Goal: Check status: Check status

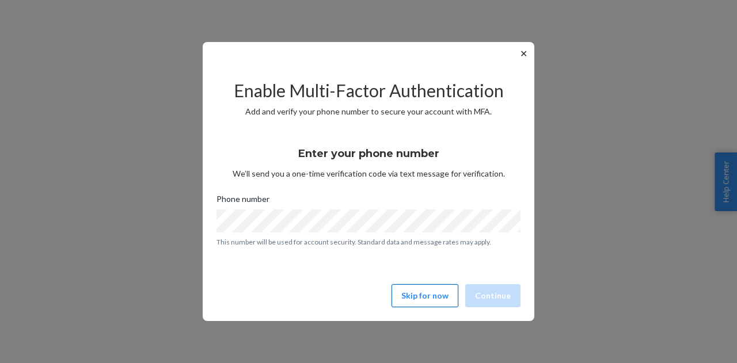
click at [429, 295] on button "Skip for now" at bounding box center [425, 296] width 67 height 23
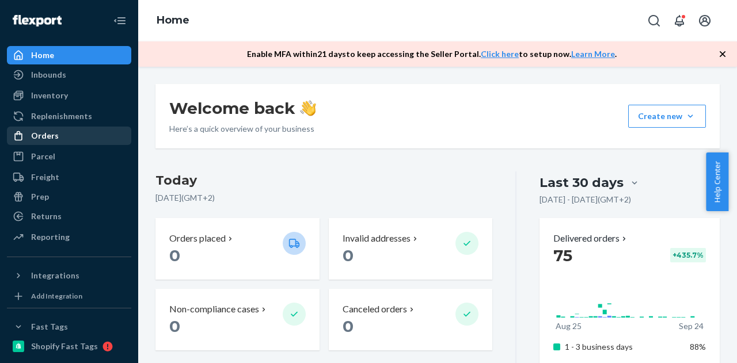
click at [72, 127] on link "Orders" at bounding box center [69, 136] width 124 height 18
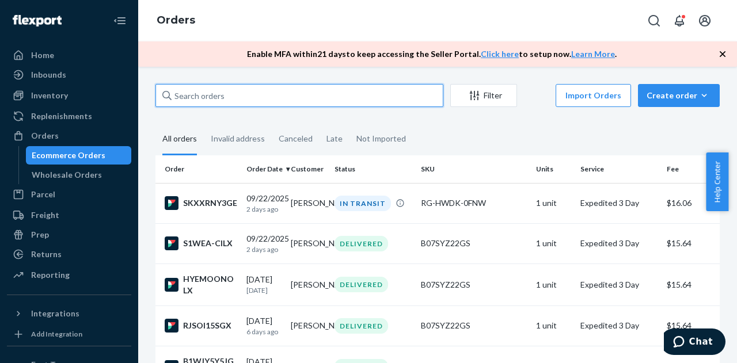
click at [354, 106] on input "text" at bounding box center [300, 95] width 288 height 23
paste input "[PERSON_NAME]"
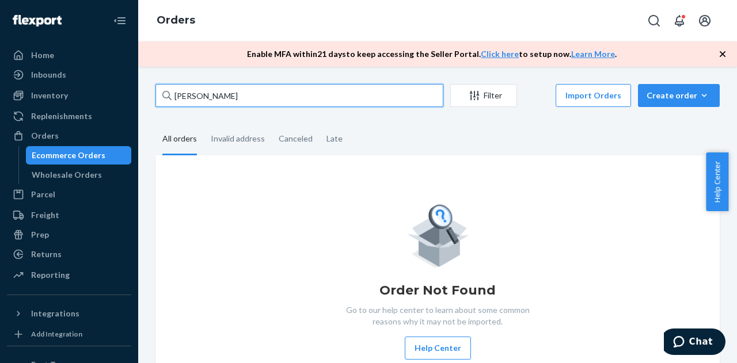
click at [176, 98] on input "[PERSON_NAME]" at bounding box center [300, 95] width 288 height 23
type input "[PERSON_NAME]"
click at [212, 93] on input "[PERSON_NAME]" at bounding box center [300, 95] width 288 height 23
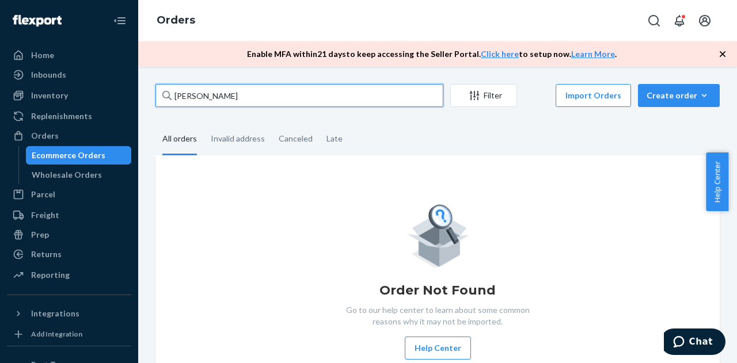
click at [212, 93] on input "[PERSON_NAME]" at bounding box center [300, 95] width 288 height 23
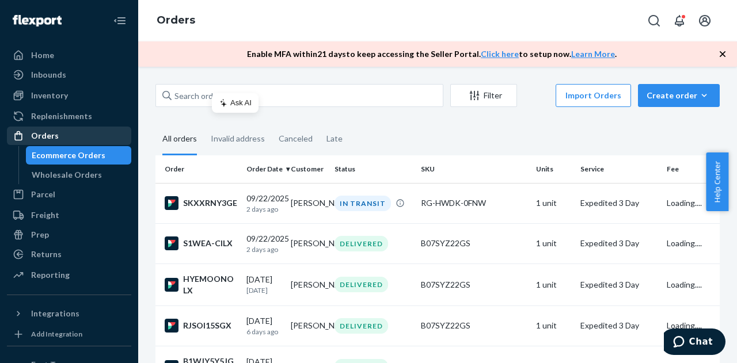
click at [76, 135] on div "Orders" at bounding box center [69, 136] width 122 height 16
